Goal: Transaction & Acquisition: Purchase product/service

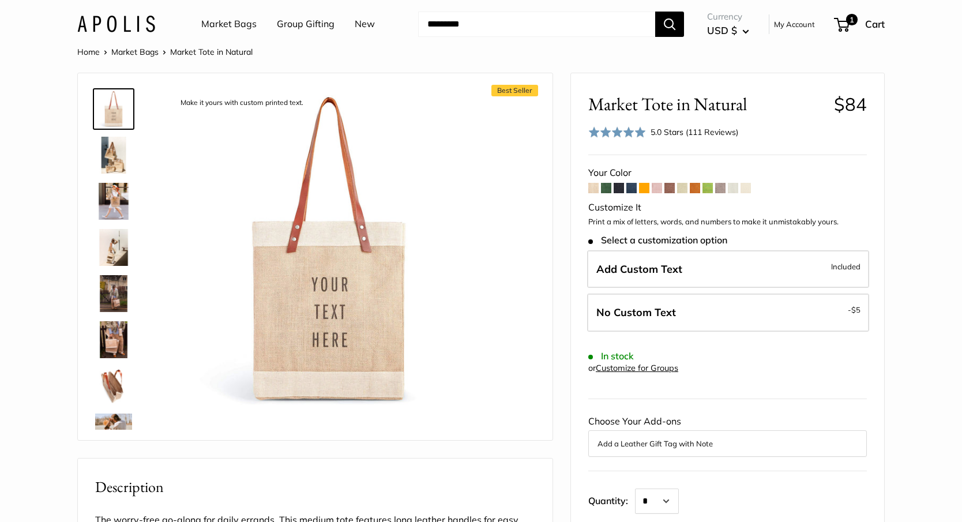
click at [595, 187] on span at bounding box center [593, 188] width 10 height 10
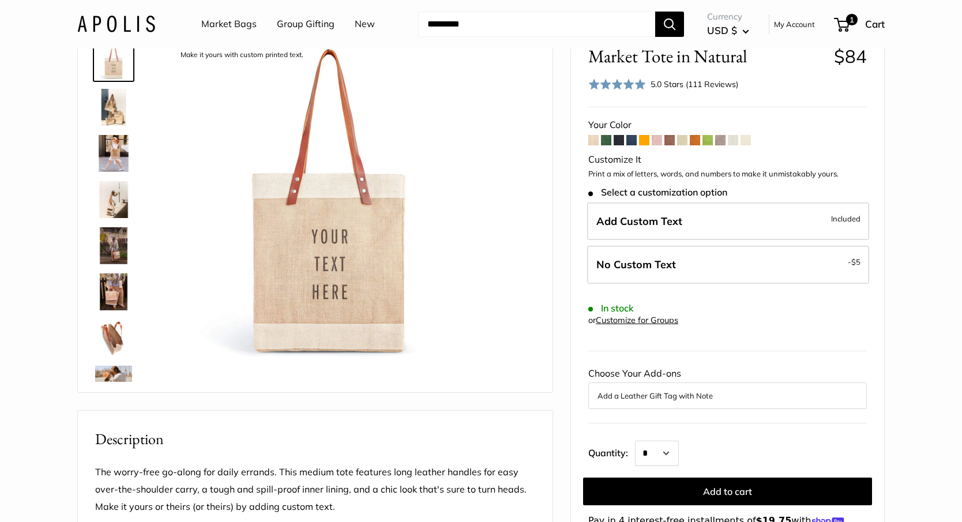
scroll to position [58, 0]
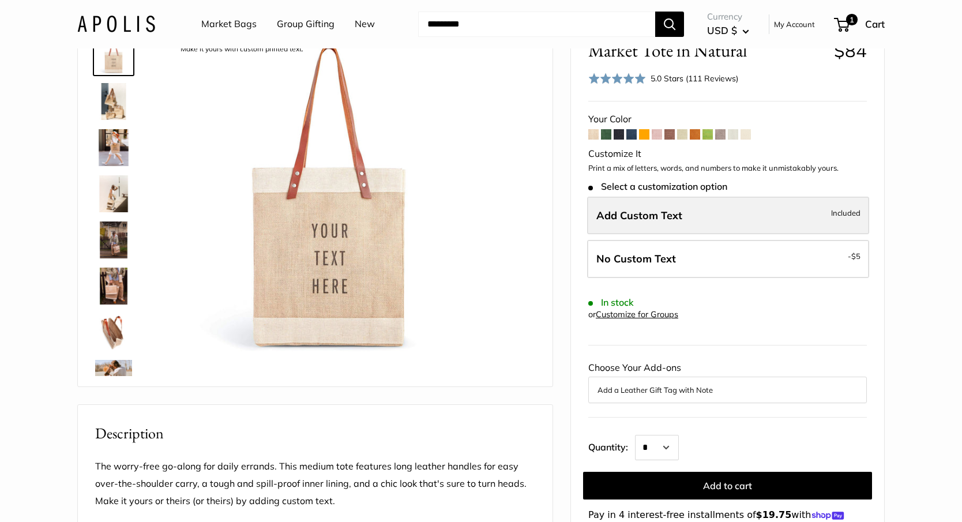
click at [724, 207] on label "Add Custom Text Included" at bounding box center [728, 216] width 282 height 38
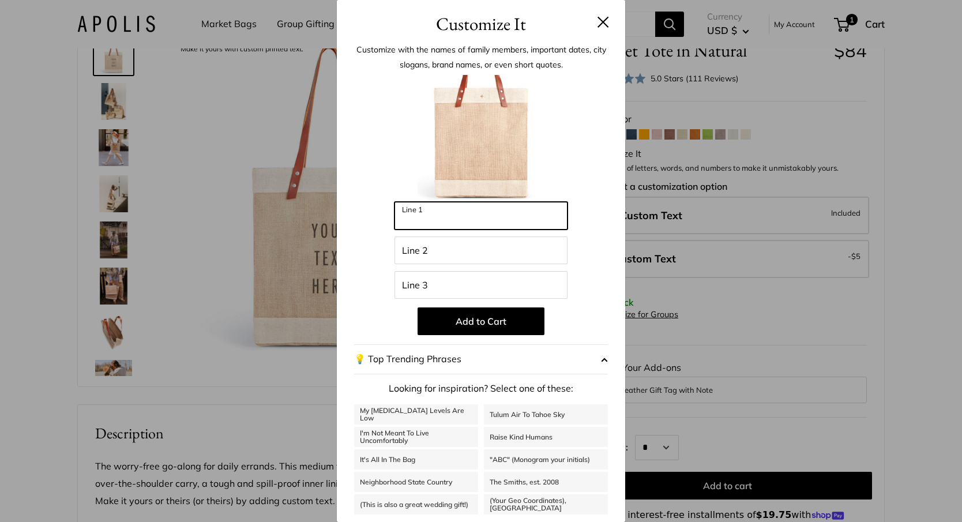
click at [549, 216] on input "Line 1" at bounding box center [481, 216] width 173 height 28
type input "***"
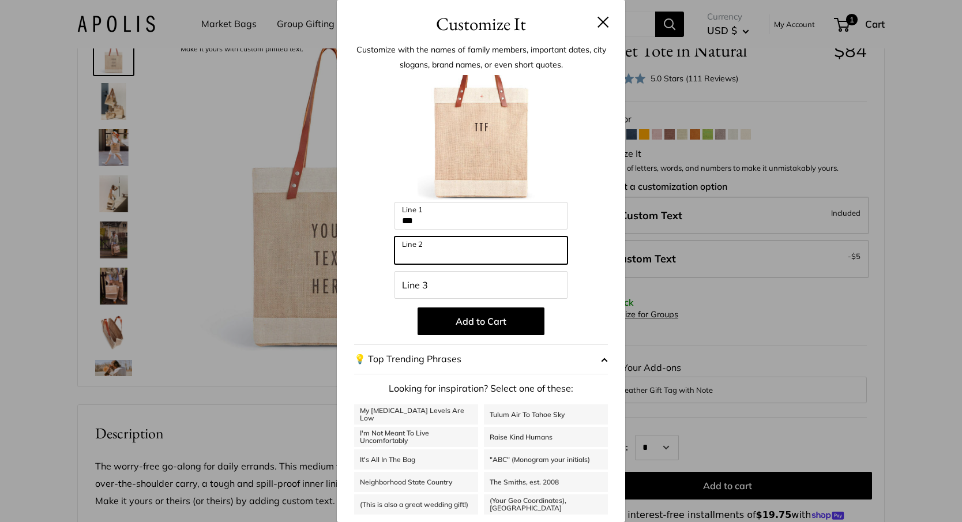
click at [501, 253] on input "Line 2" at bounding box center [481, 251] width 173 height 28
type input "*****"
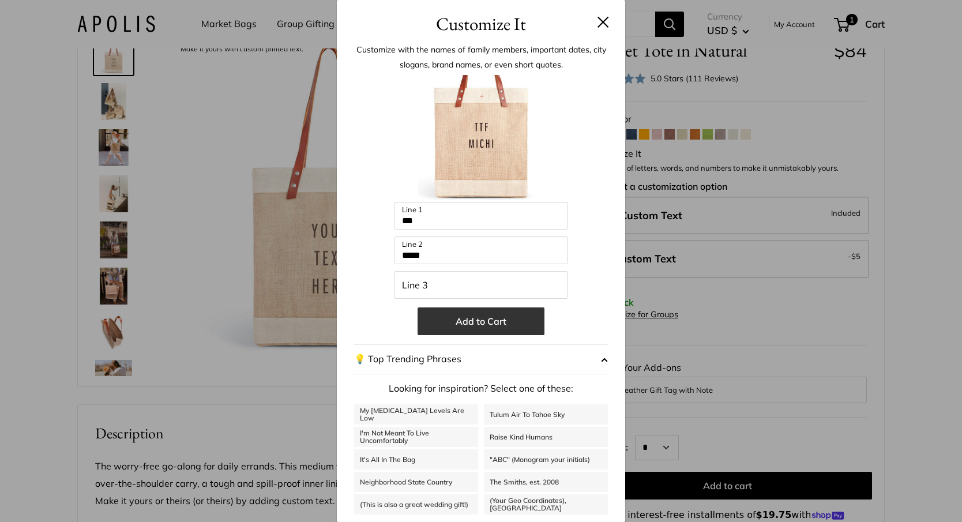
click at [510, 321] on button "Add to Cart" at bounding box center [481, 321] width 127 height 28
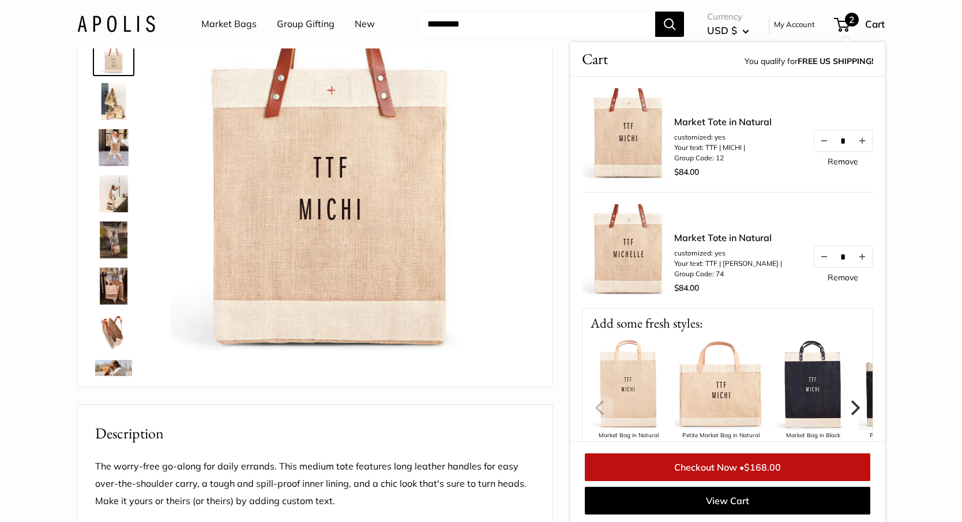
click at [829, 276] on link "Remove" at bounding box center [843, 277] width 31 height 8
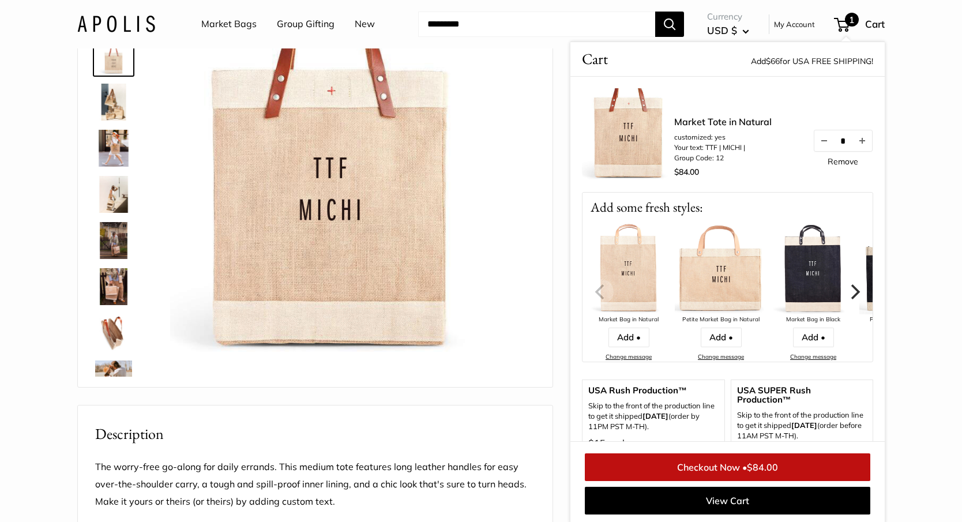
click at [713, 466] on link "Checkout Now • $84.00" at bounding box center [728, 467] width 286 height 28
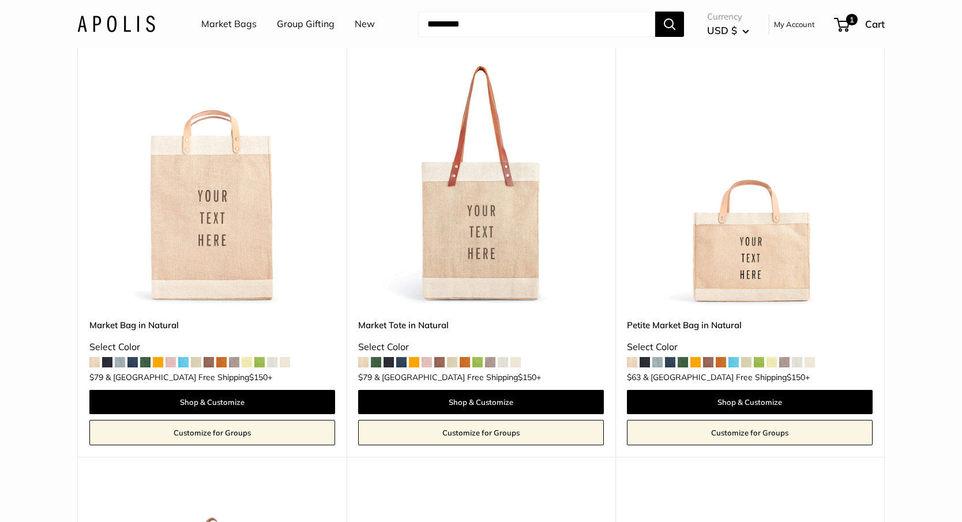
scroll to position [145, 0]
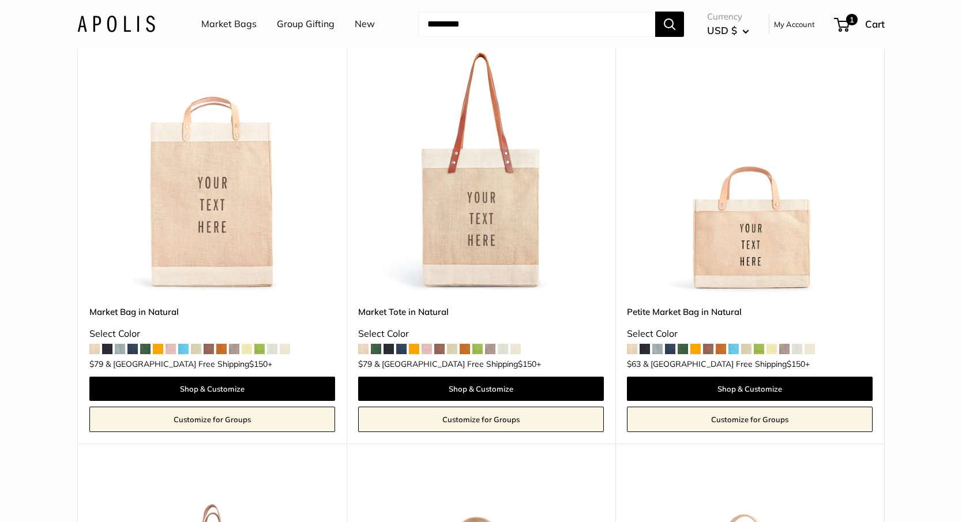
click at [463, 419] on link "Customize for Groups" at bounding box center [481, 419] width 246 height 25
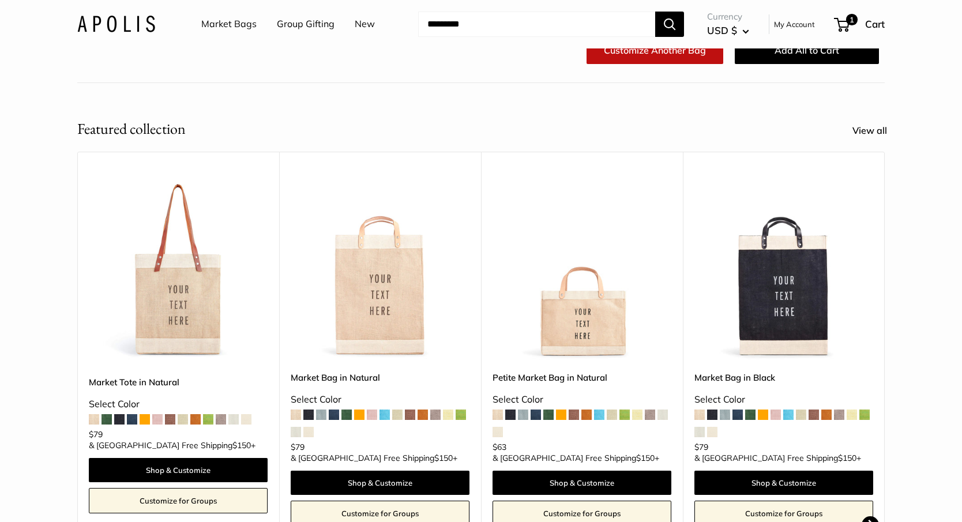
scroll to position [249, 0]
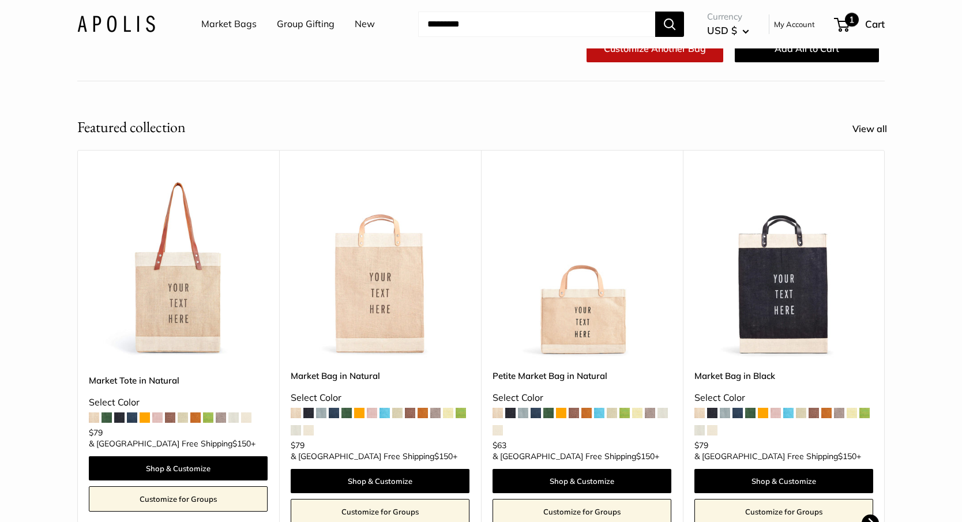
click at [843, 25] on span "1" at bounding box center [842, 25] width 16 height 14
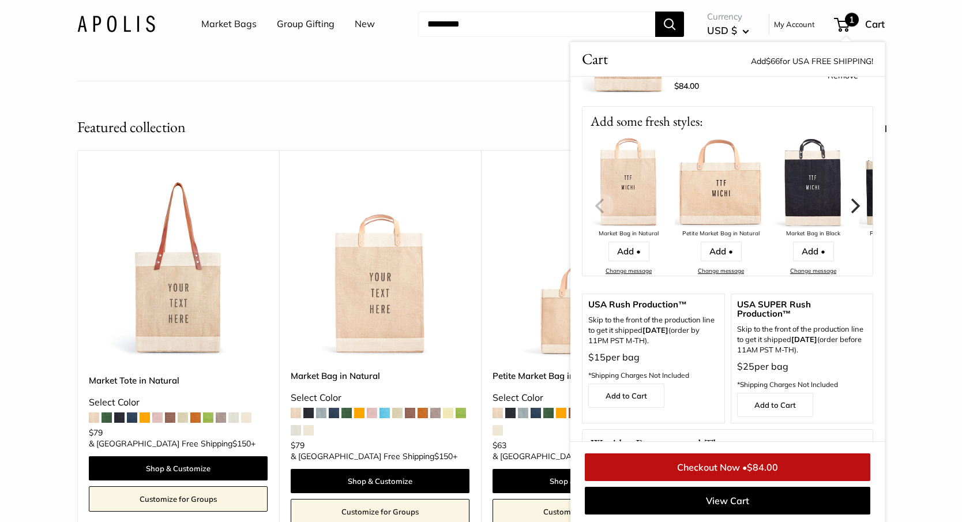
scroll to position [84, 0]
click at [640, 393] on link "Add to Cart" at bounding box center [626, 397] width 76 height 24
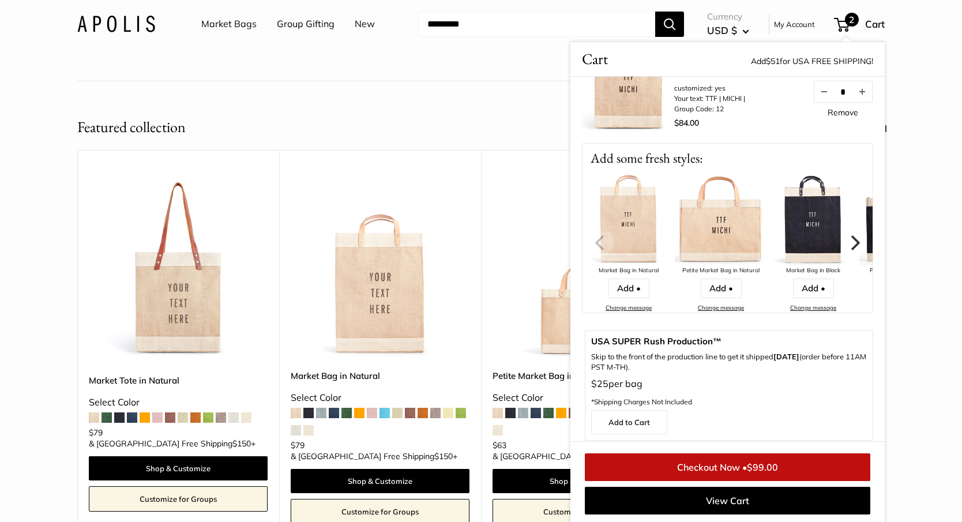
scroll to position [167, 0]
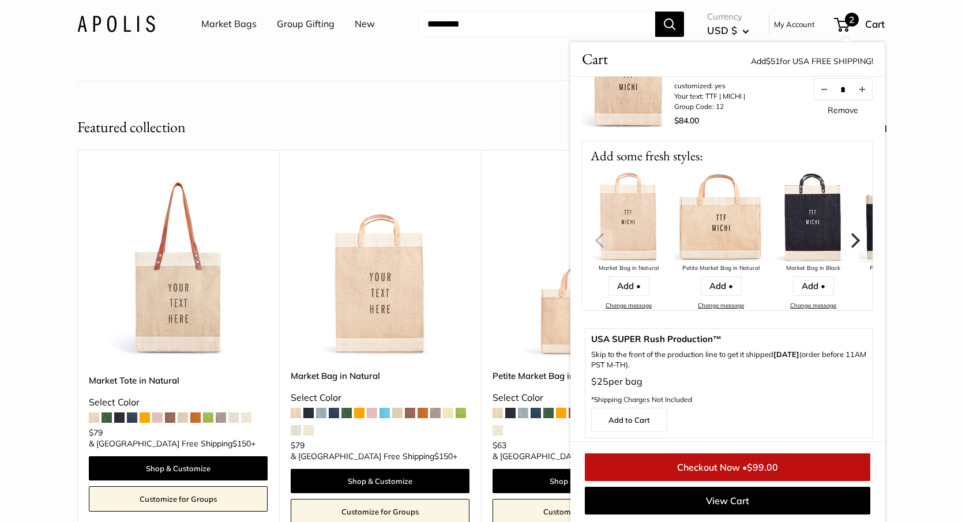
click at [716, 463] on link "Checkout Now • $99.00" at bounding box center [728, 467] width 286 height 28
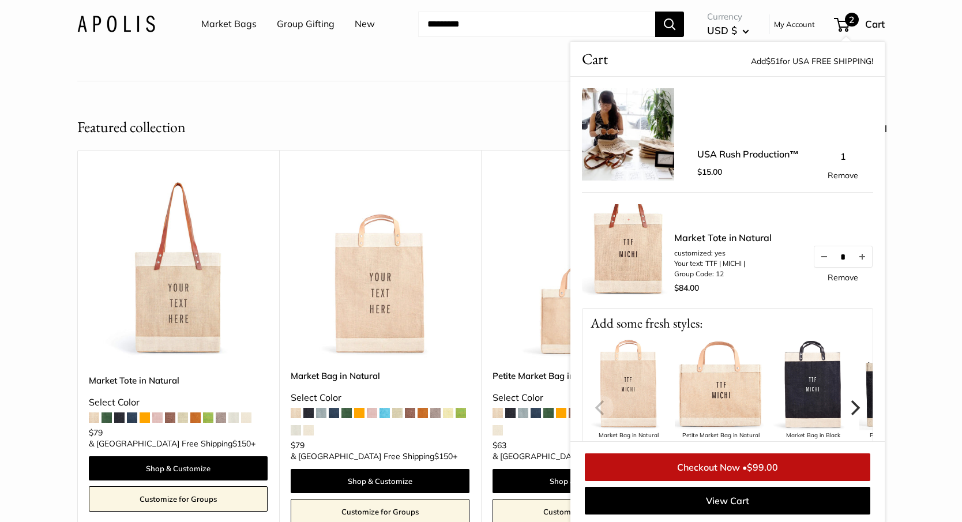
click at [835, 279] on link "Remove" at bounding box center [843, 277] width 31 height 8
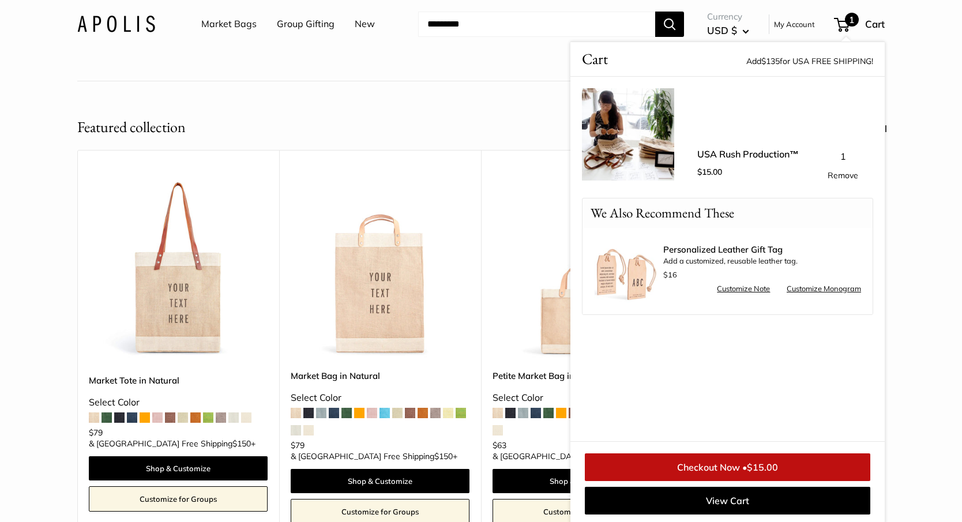
scroll to position [250, 0]
click at [91, 422] on span at bounding box center [94, 417] width 10 height 10
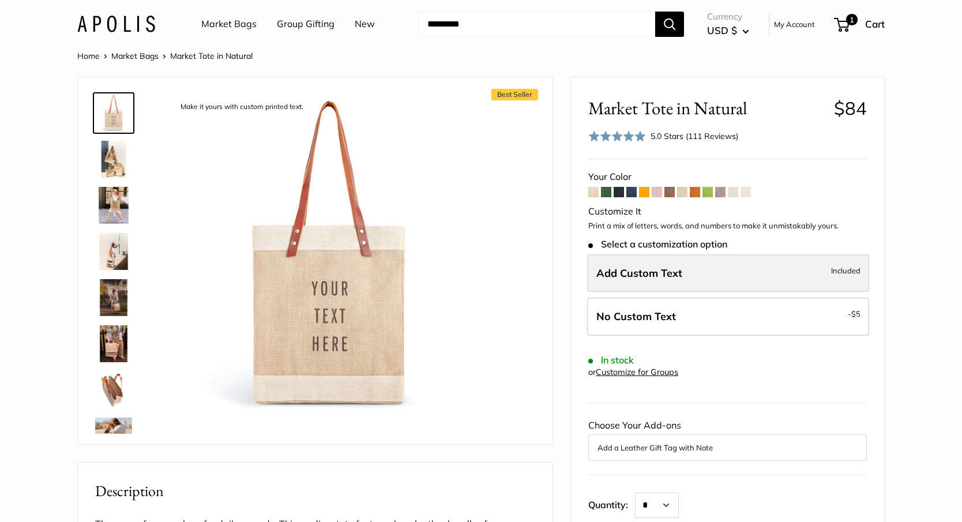
click at [676, 283] on label "Add Custom Text Included" at bounding box center [728, 273] width 282 height 38
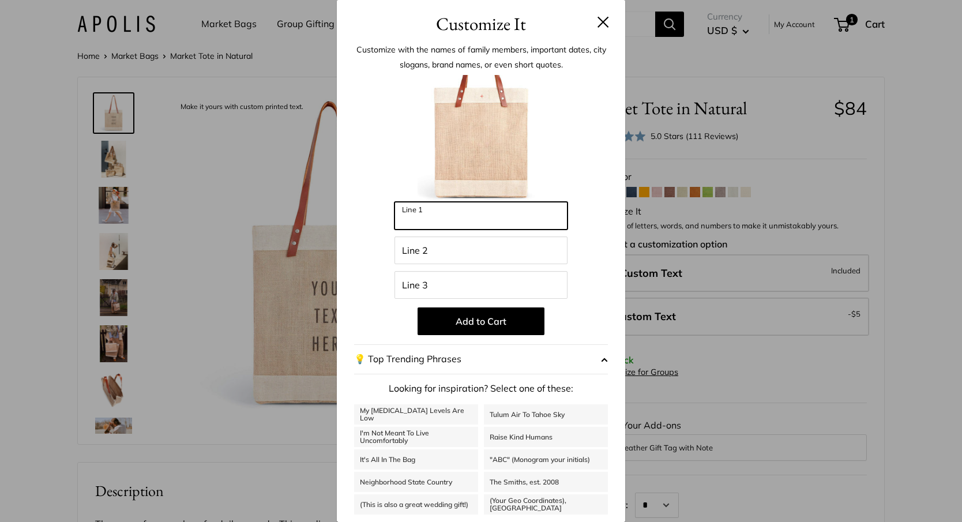
click at [481, 217] on input "Line 1" at bounding box center [481, 216] width 173 height 28
type input "***"
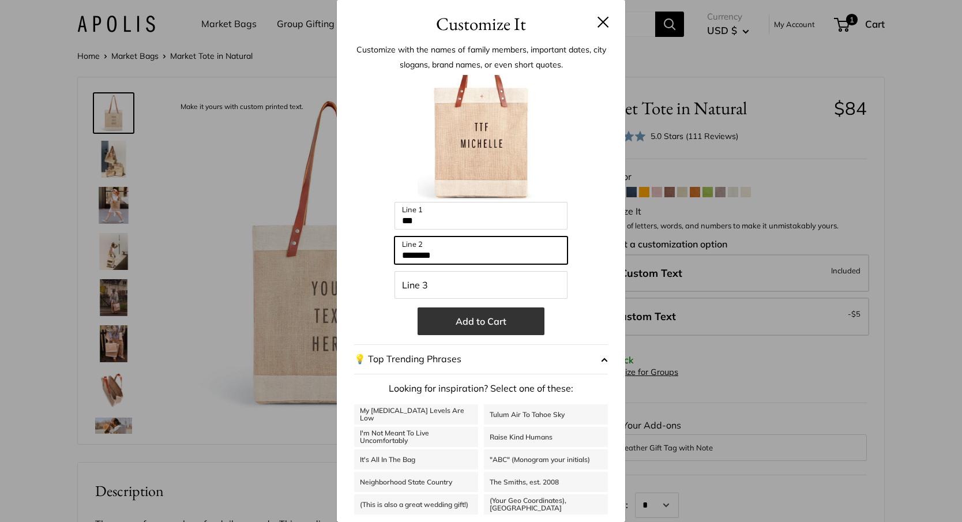
type input "********"
click at [483, 321] on button "Add to Cart" at bounding box center [481, 321] width 127 height 28
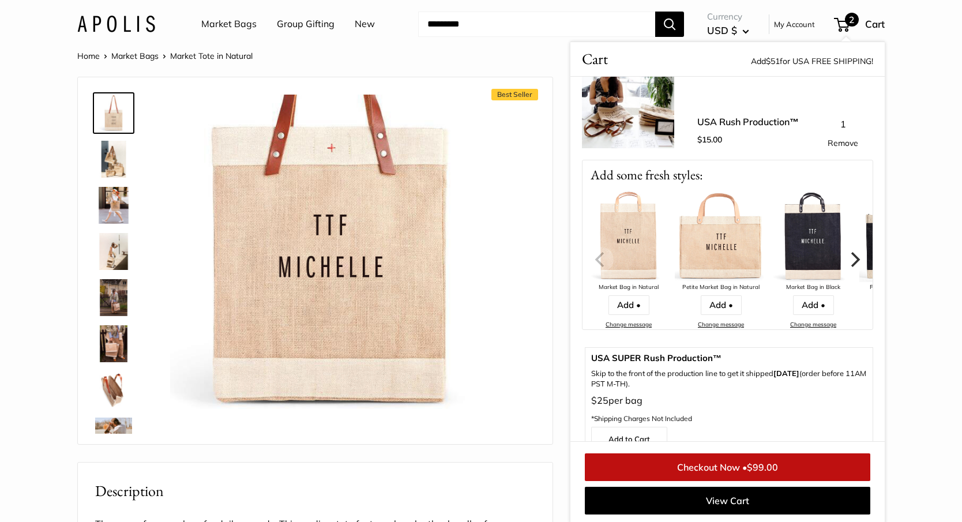
scroll to position [156, 0]
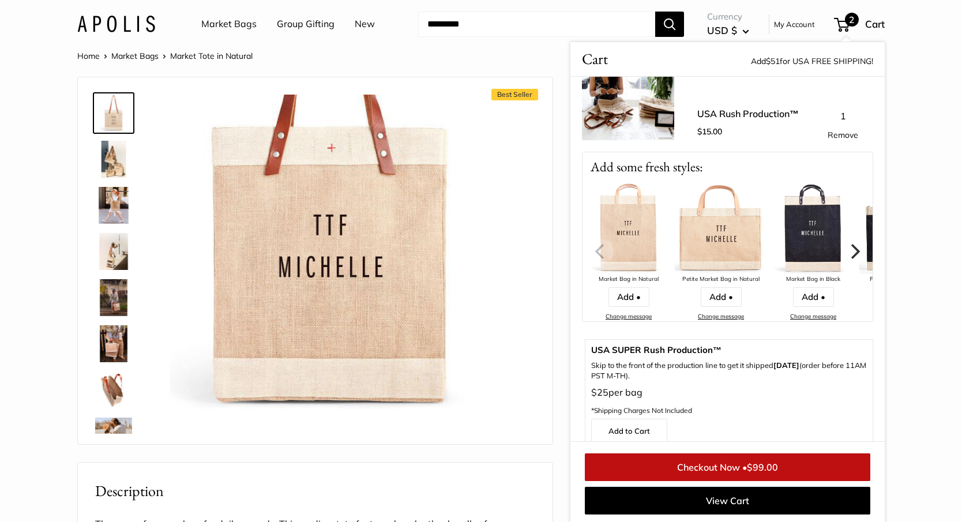
click at [716, 468] on link "Checkout Now • $99.00" at bounding box center [728, 467] width 286 height 28
